Goal: Task Accomplishment & Management: Manage account settings

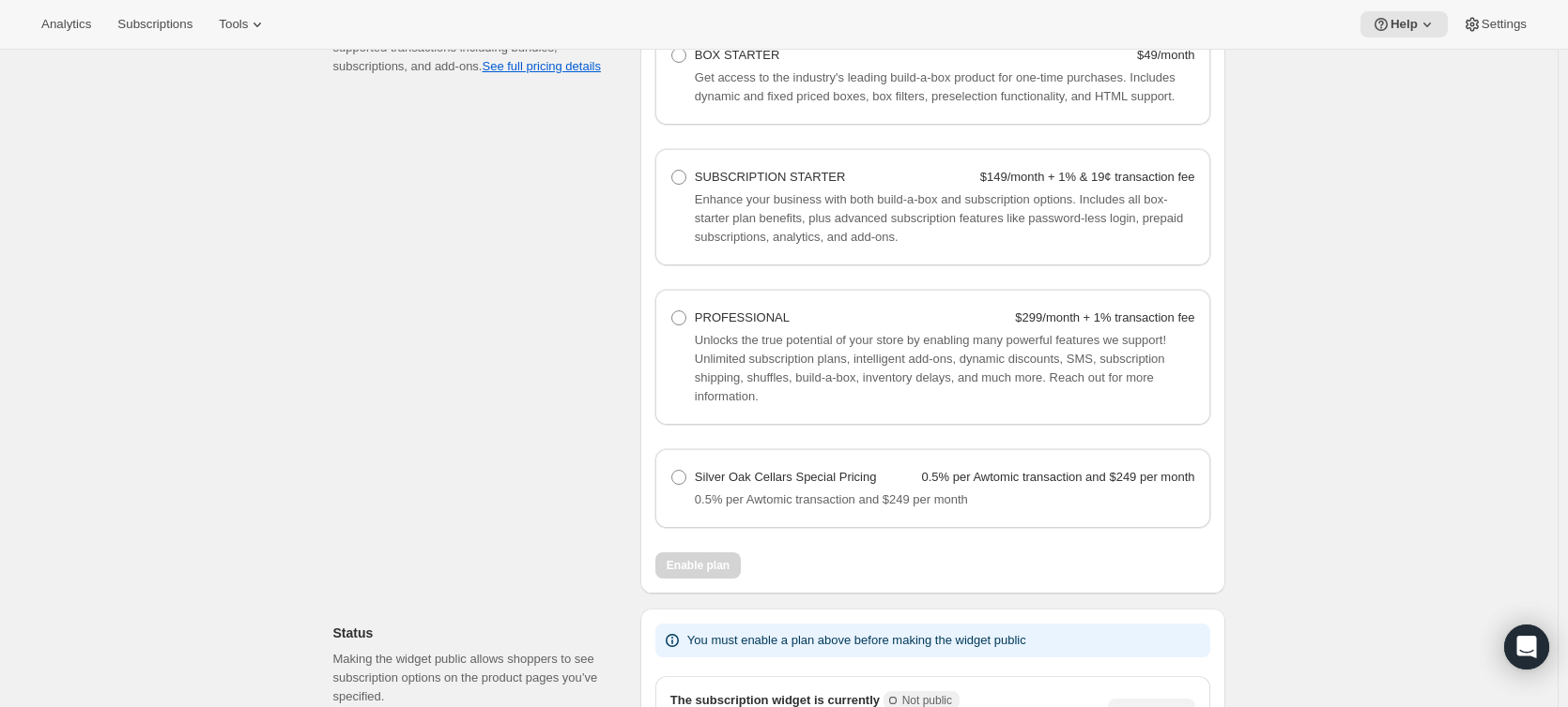
scroll to position [1482, 0]
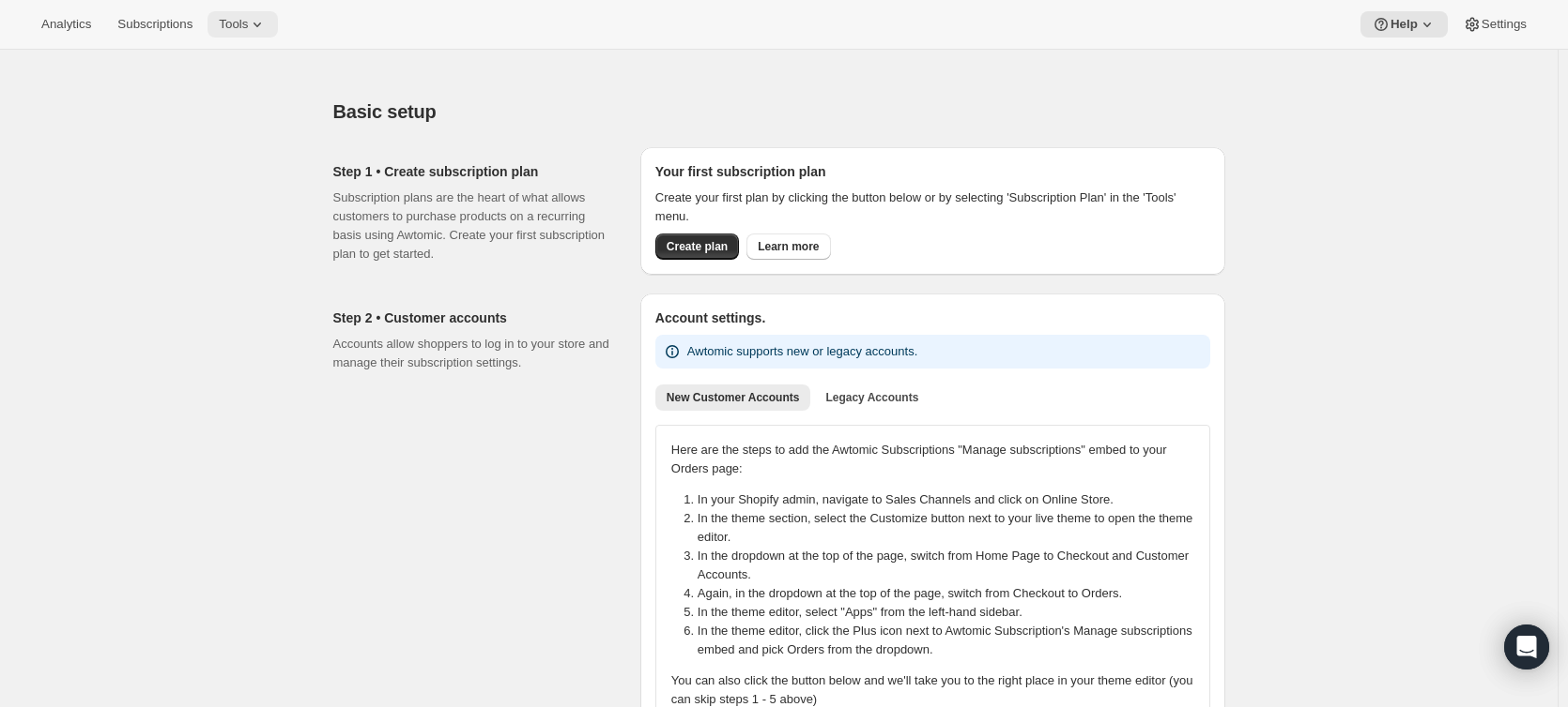
click at [226, 31] on span "Tools" at bounding box center [233, 23] width 29 height 15
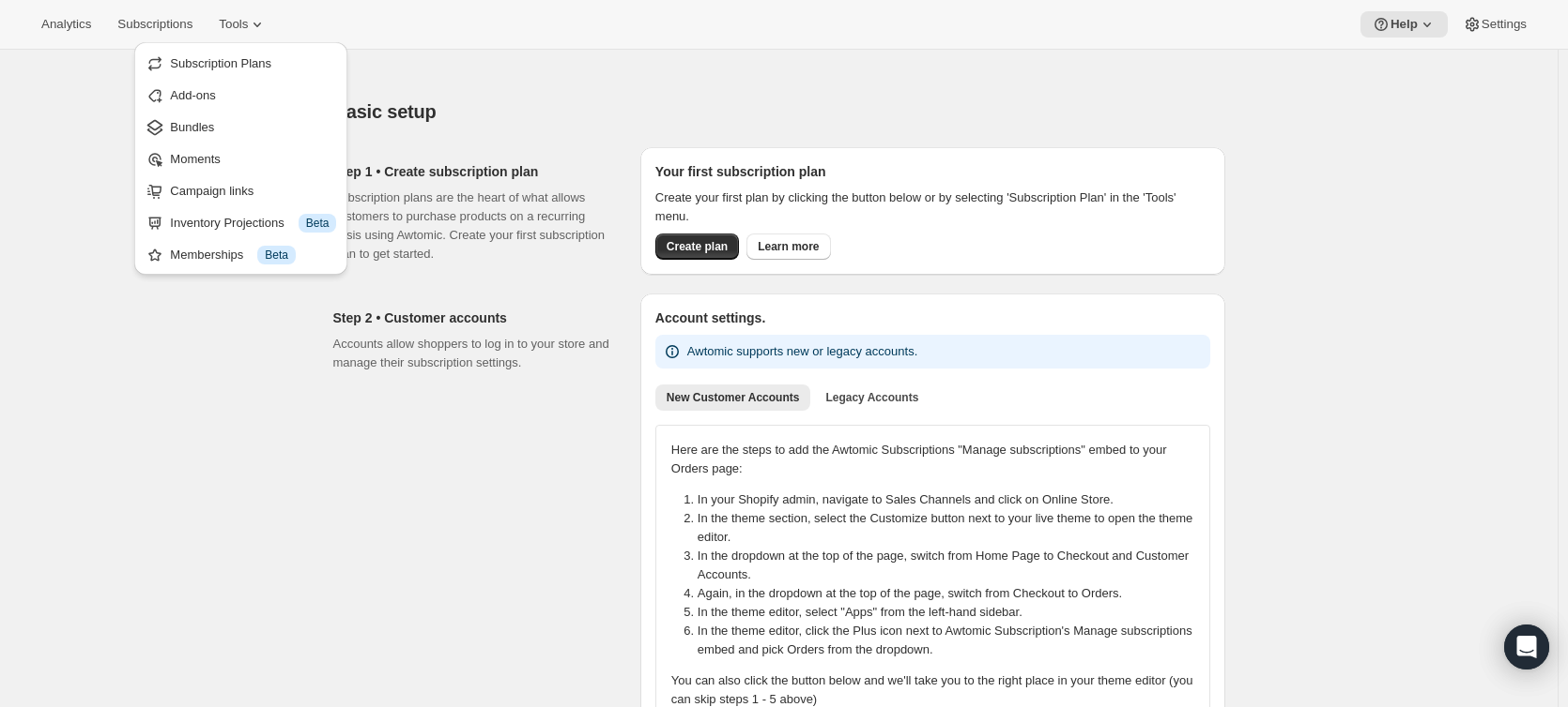
click at [382, 485] on div "Step 2 • Customer accounts Accounts allow shoppers to log in to your store and …" at bounding box center [478, 533] width 292 height 480
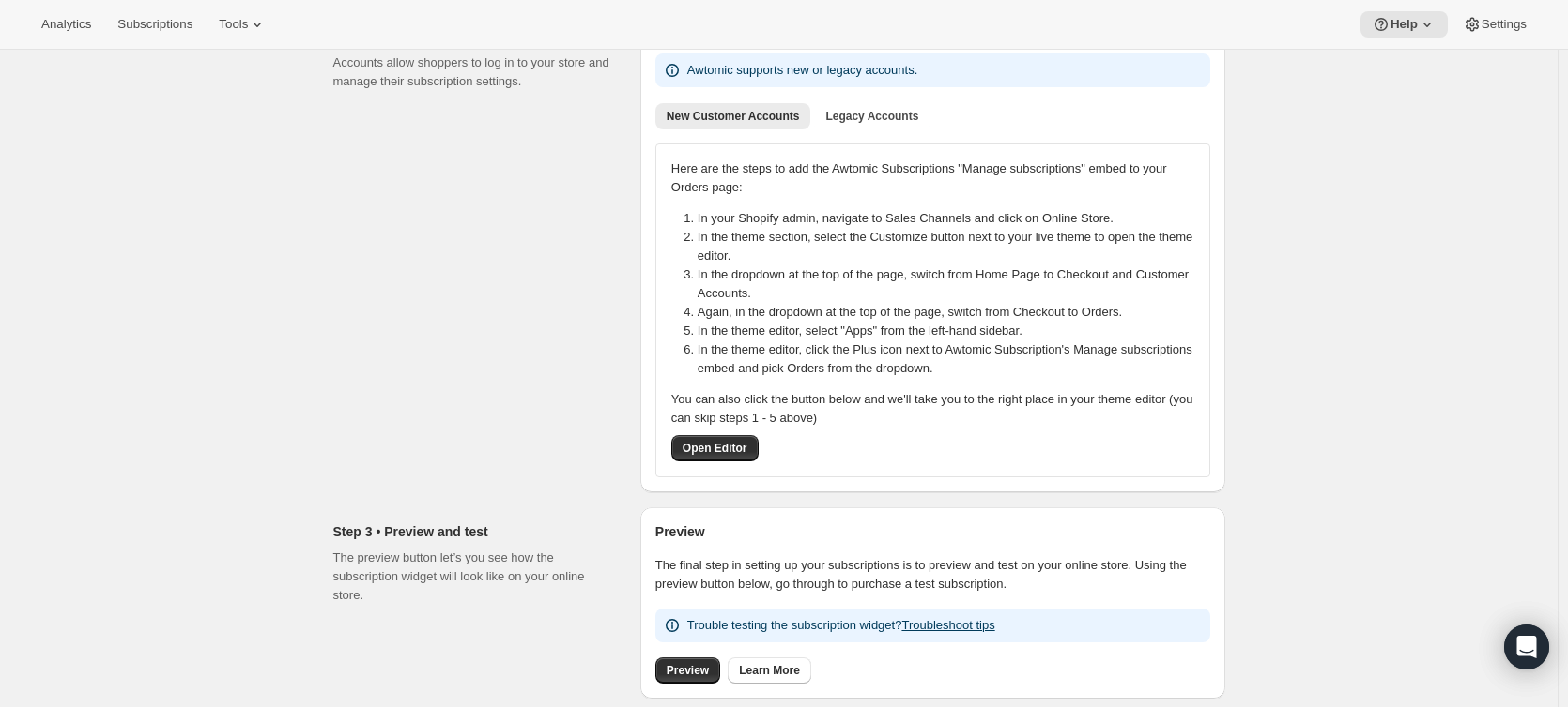
scroll to position [94, 0]
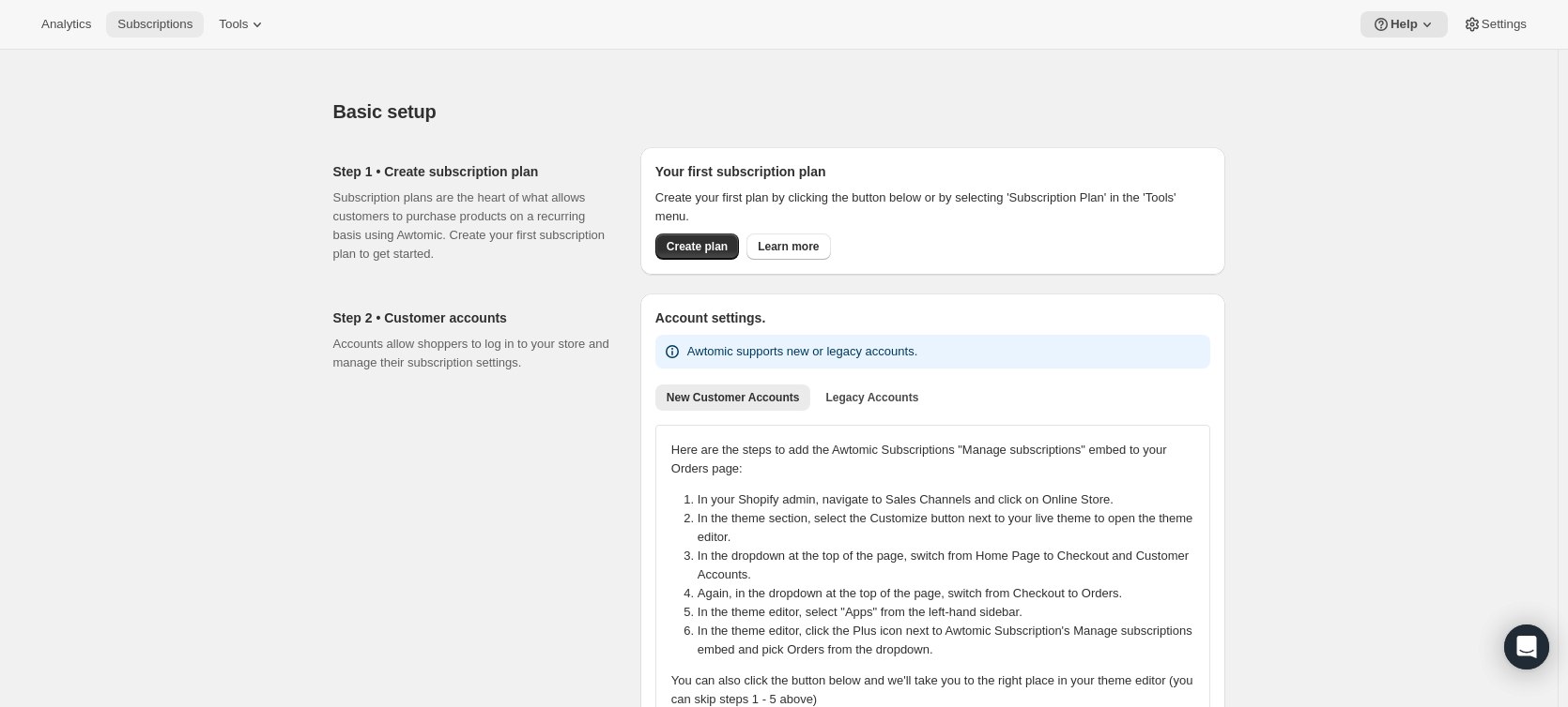
click at [143, 24] on span "Subscriptions" at bounding box center [154, 23] width 75 height 15
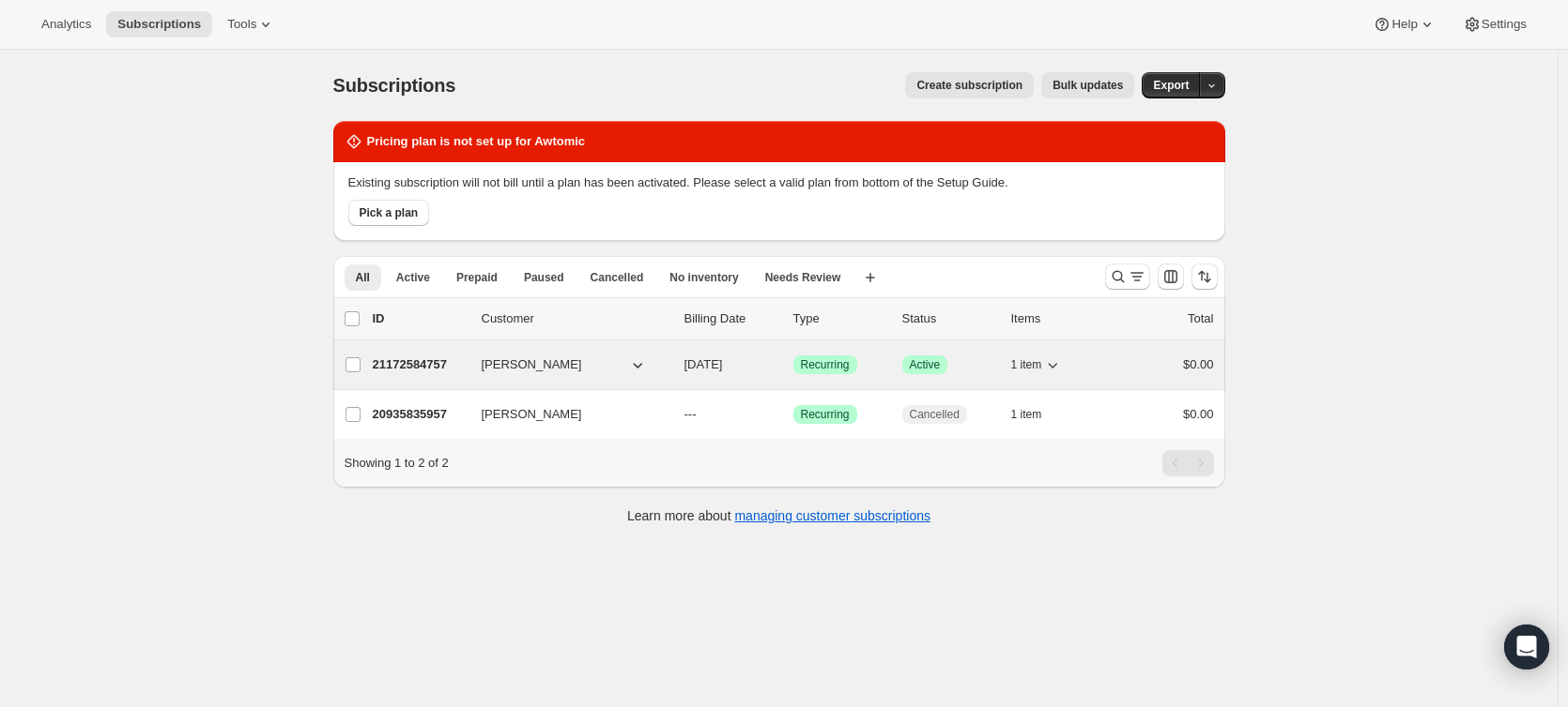
click at [395, 362] on p "21172584757" at bounding box center [419, 365] width 94 height 18
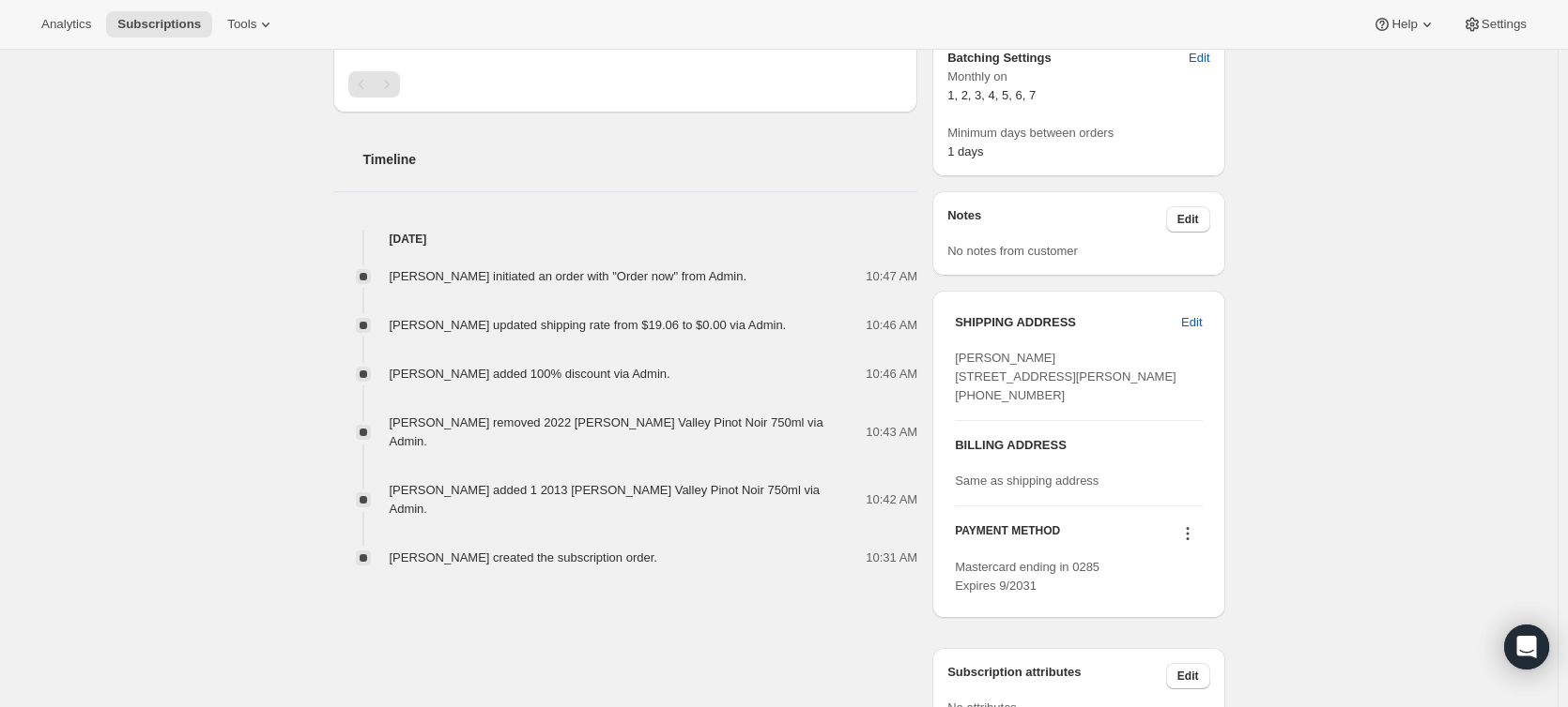
scroll to position [94, 0]
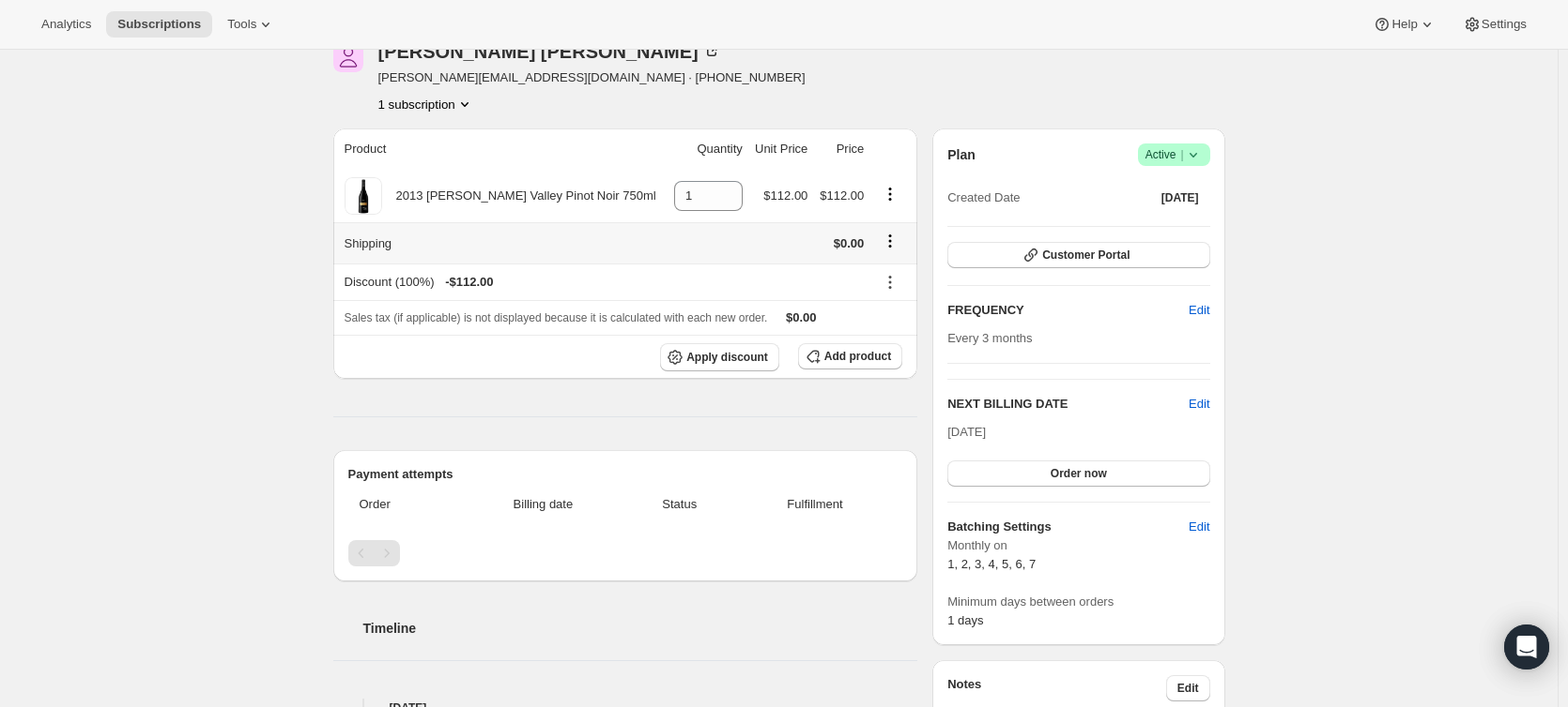
click at [888, 241] on icon "Shipping actions" at bounding box center [889, 241] width 18 height 18
click at [877, 274] on span "Edit shipping rate" at bounding box center [890, 277] width 94 height 15
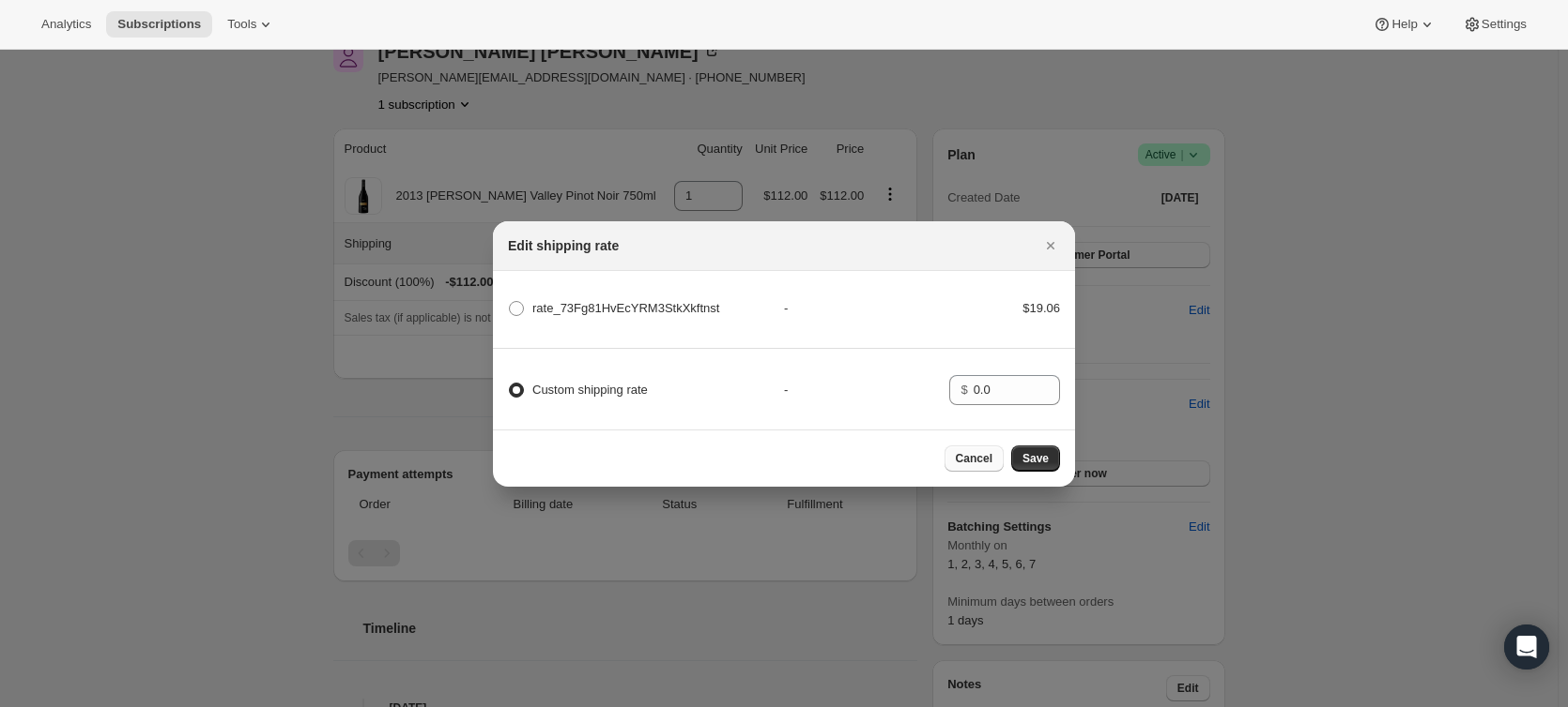
click at [974, 471] on button "Cancel" at bounding box center [973, 459] width 59 height 26
